Goal: Use online tool/utility: Utilize a website feature to perform a specific function

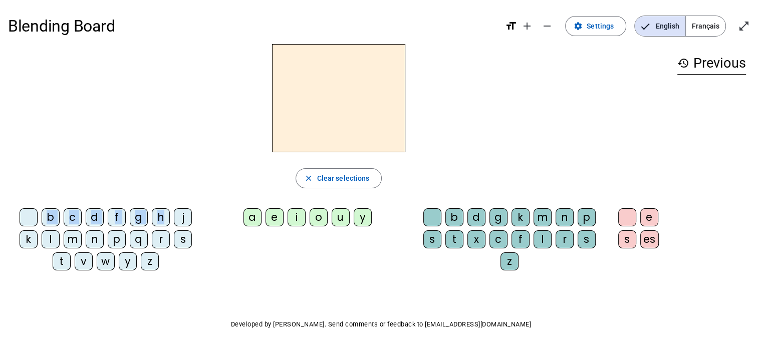
drag, startPoint x: 162, startPoint y: 218, endPoint x: 277, endPoint y: 128, distance: 145.6
click at [277, 128] on div "close Clear selections b c d f g h j k l m n p q r s t v w y z a e i o u y b d …" at bounding box center [339, 161] width 662 height 235
click at [163, 215] on div "h" at bounding box center [161, 218] width 18 height 18
click at [255, 220] on div "a" at bounding box center [253, 218] width 18 height 18
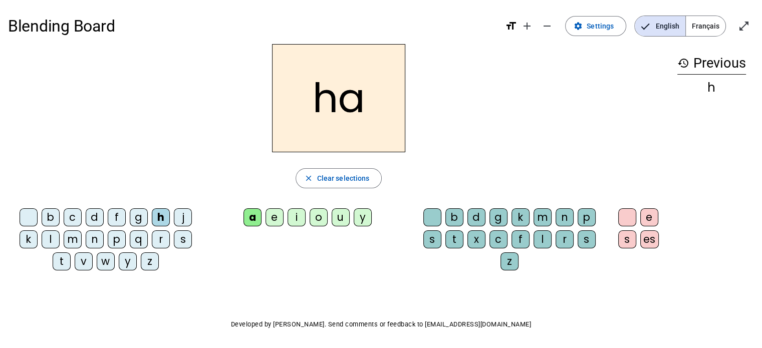
click at [457, 216] on div "b" at bounding box center [455, 218] width 18 height 18
click at [700, 25] on span "Français" at bounding box center [706, 26] width 40 height 20
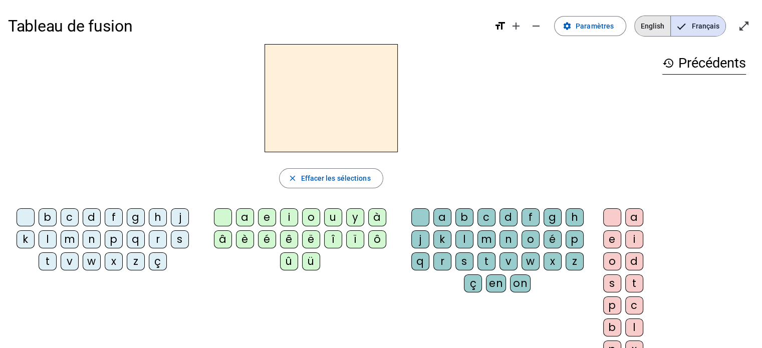
click at [659, 22] on span "English" at bounding box center [653, 26] width 36 height 20
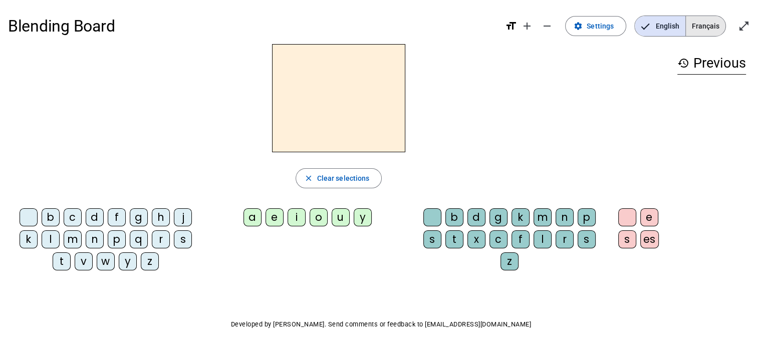
click at [706, 22] on span "Français" at bounding box center [706, 26] width 40 height 20
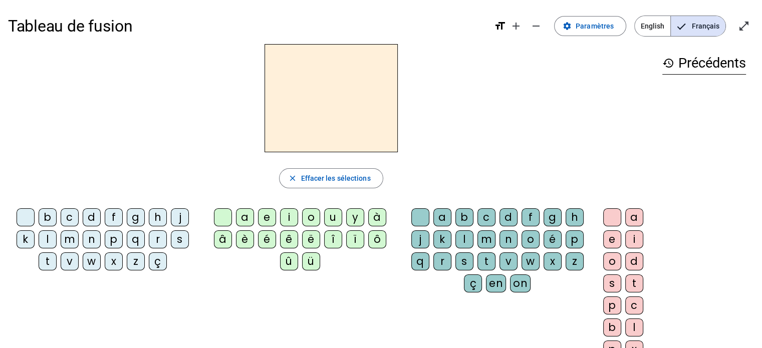
click at [94, 219] on div "d" at bounding box center [92, 218] width 18 height 18
click at [374, 218] on div "à" at bounding box center [377, 218] width 18 height 18
click at [489, 234] on div "m" at bounding box center [487, 240] width 18 height 18
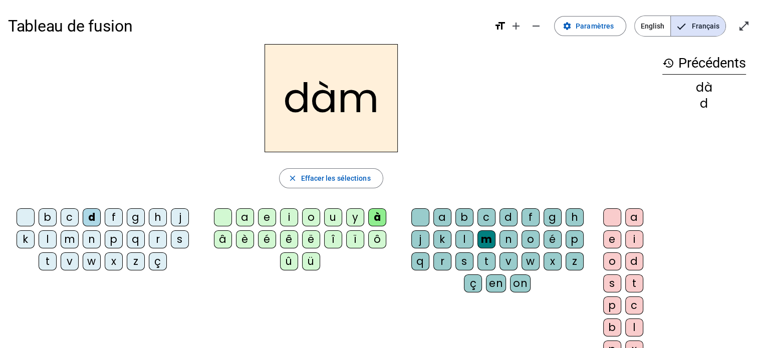
click at [505, 234] on div "n" at bounding box center [509, 240] width 18 height 18
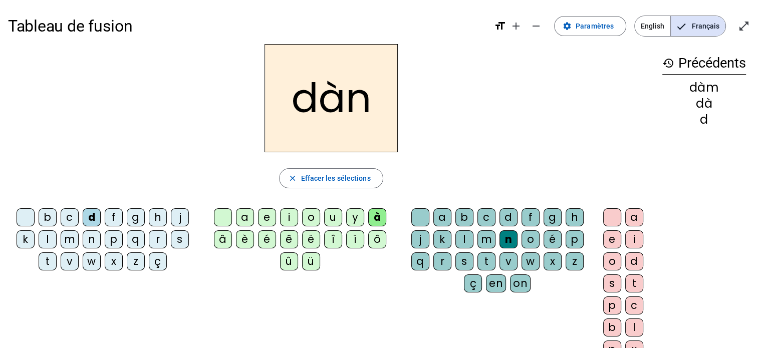
click at [481, 237] on div "m" at bounding box center [487, 240] width 18 height 18
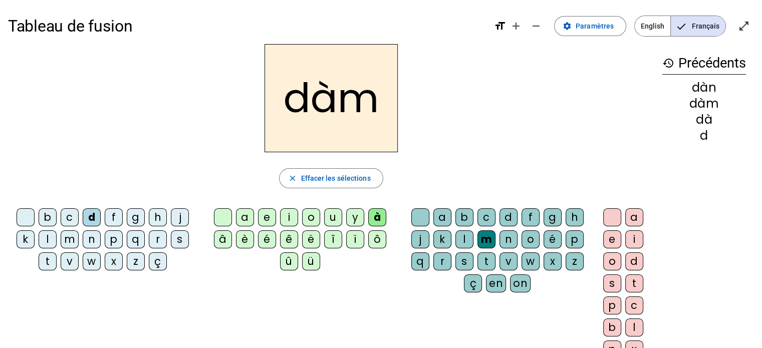
click at [476, 284] on div "ç" at bounding box center [473, 284] width 18 height 18
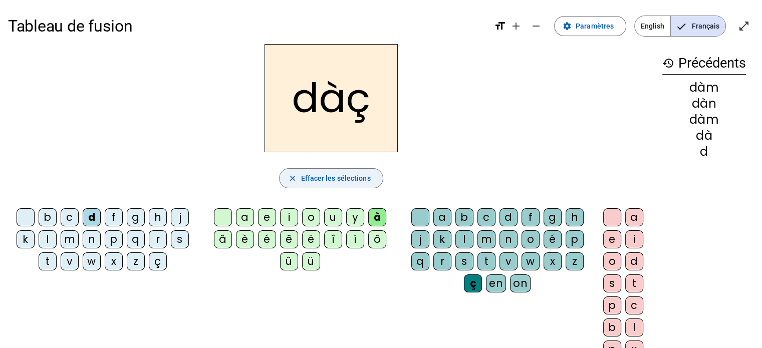
click at [327, 177] on span "Effacer les sélections" at bounding box center [336, 178] width 70 height 12
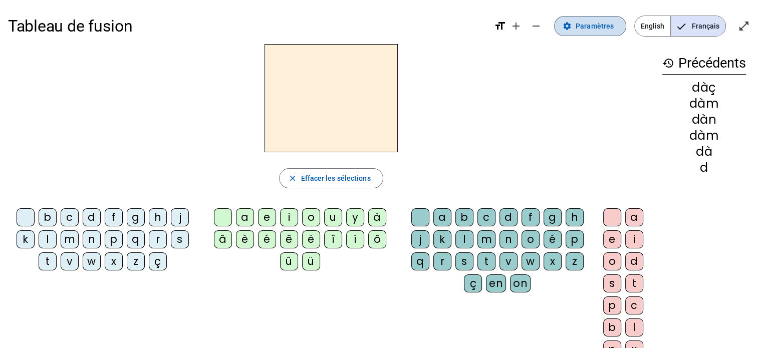
click at [609, 28] on span "Paramètres" at bounding box center [595, 26] width 38 height 12
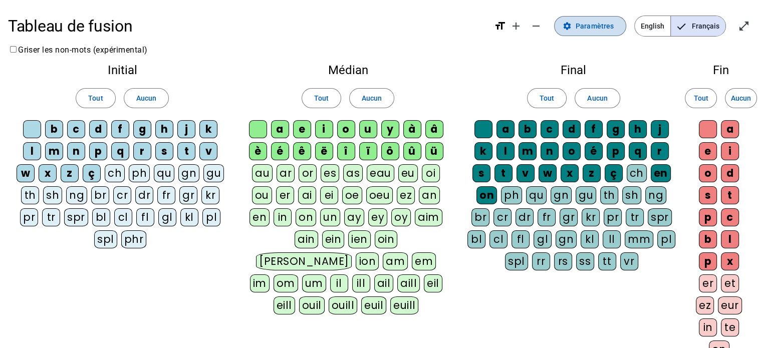
click at [609, 28] on span "Paramètres" at bounding box center [595, 26] width 38 height 12
click at [602, 100] on span "Aucun" at bounding box center [598, 98] width 20 height 12
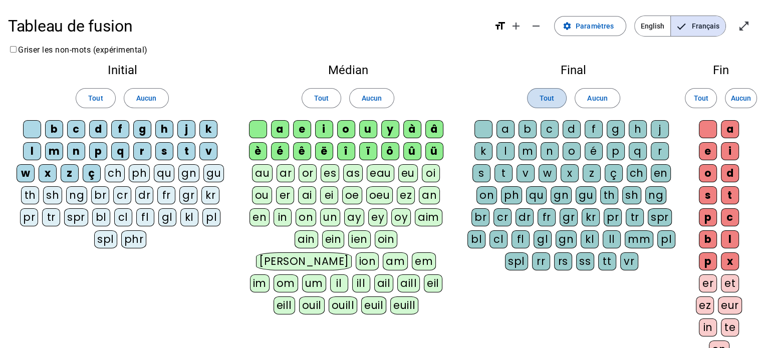
click at [548, 94] on span "Tout" at bounding box center [547, 98] width 15 height 12
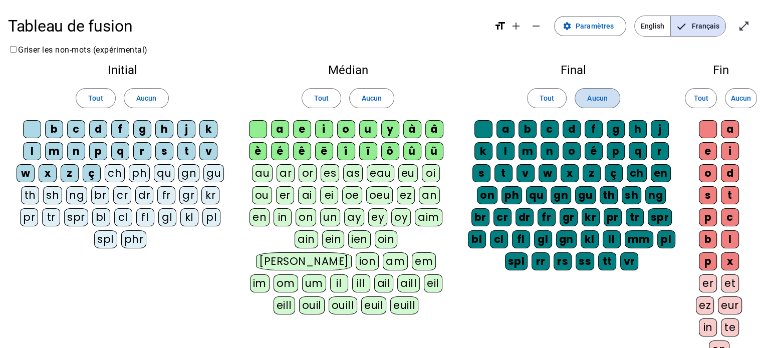
click at [605, 100] on span "Aucun" at bounding box center [598, 98] width 20 height 12
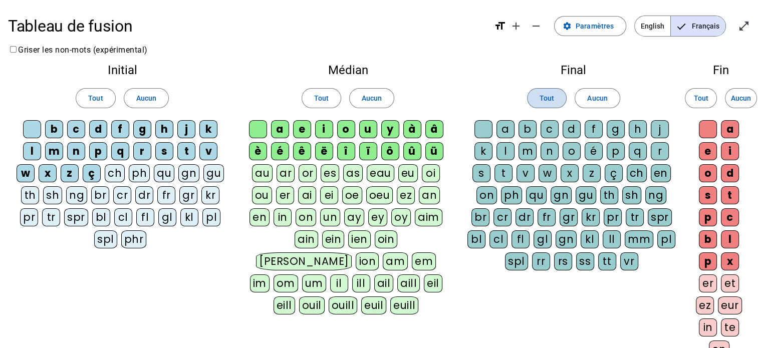
click at [549, 101] on span "Tout" at bounding box center [547, 98] width 15 height 12
